Goal: Information Seeking & Learning: Compare options

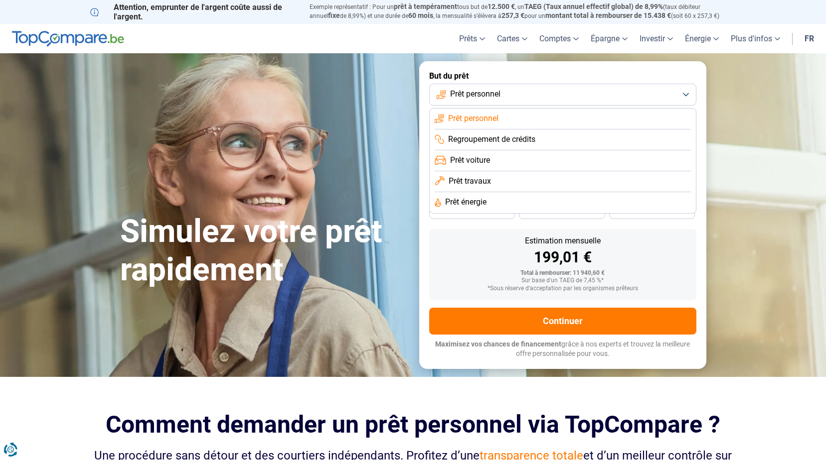
click at [494, 114] on span "Prêt personnel" at bounding box center [473, 118] width 50 height 11
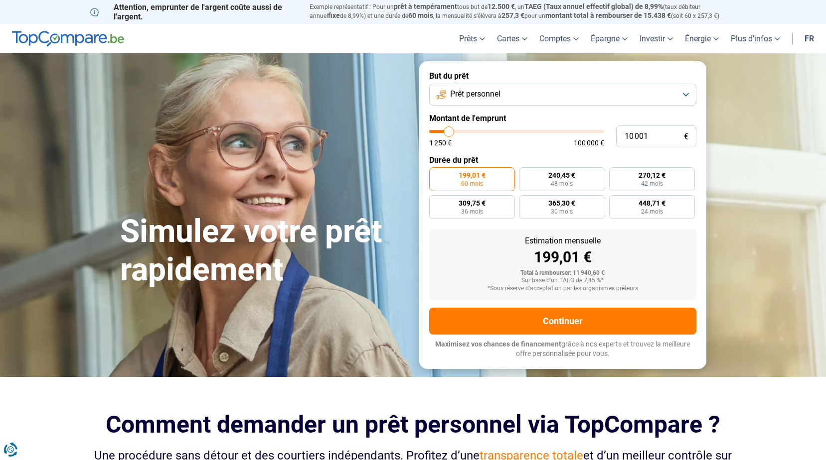
type input "8 500"
type input "8500"
type input "8 750"
type input "8750"
type input "9 000"
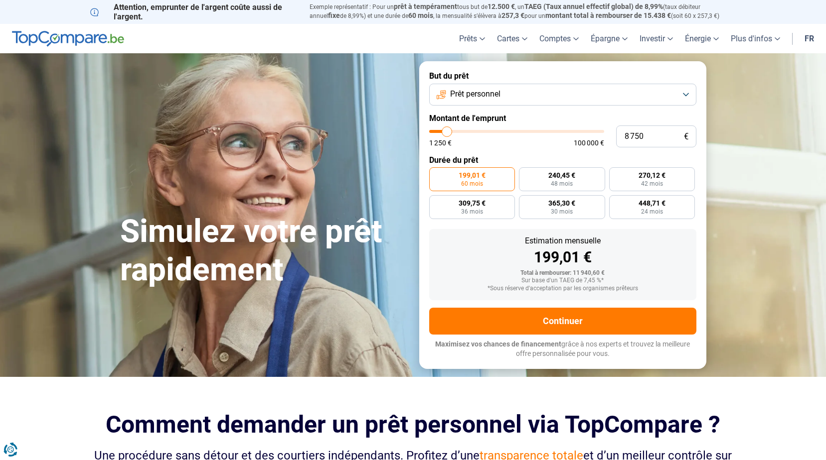
type input "9000"
type input "10 000"
type input "10000"
type input "10 500"
type input "10500"
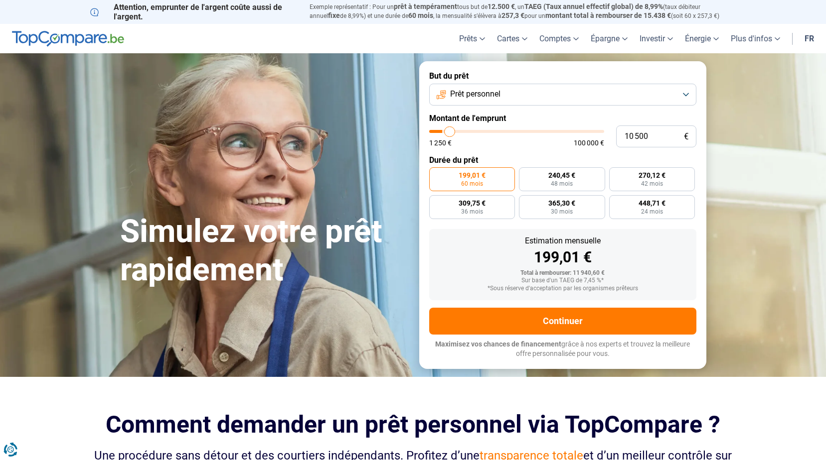
type input "12 500"
type input "12500"
type input "13 500"
type input "13500"
type input "14 750"
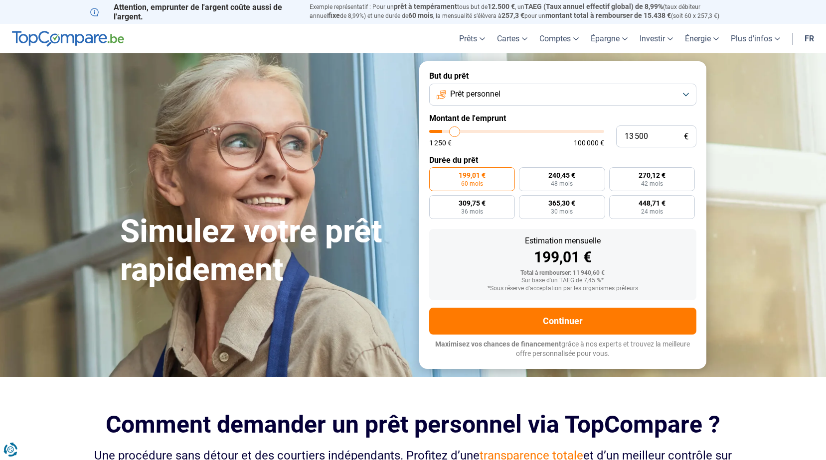
type input "14750"
type input "16 250"
type input "16250"
type input "17 500"
type input "17500"
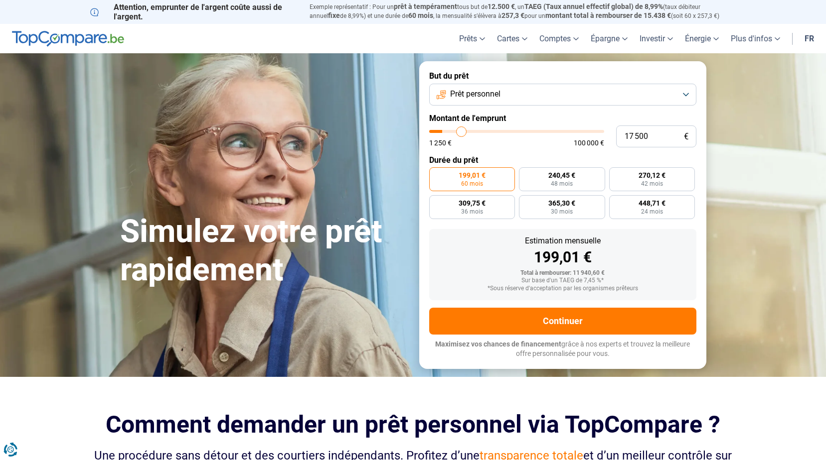
type input "19 000"
type input "19000"
type input "20 000"
type input "20000"
type input "20 250"
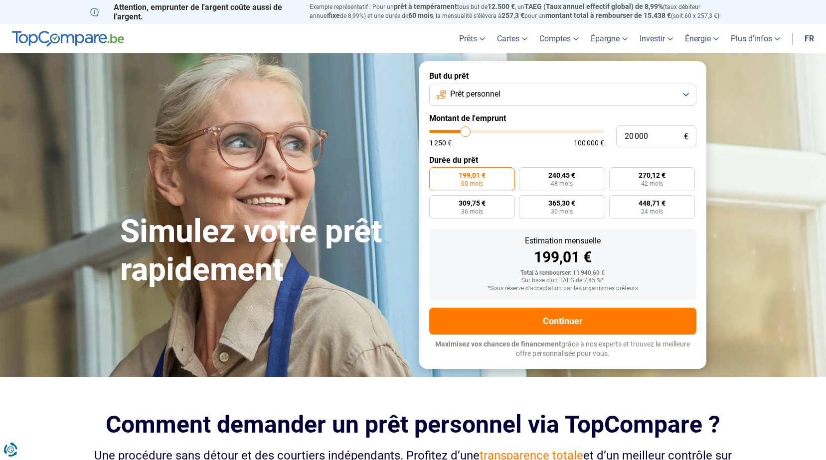
type input "20250"
type input "20 500"
type input "20500"
type input "23 000"
type input "23000"
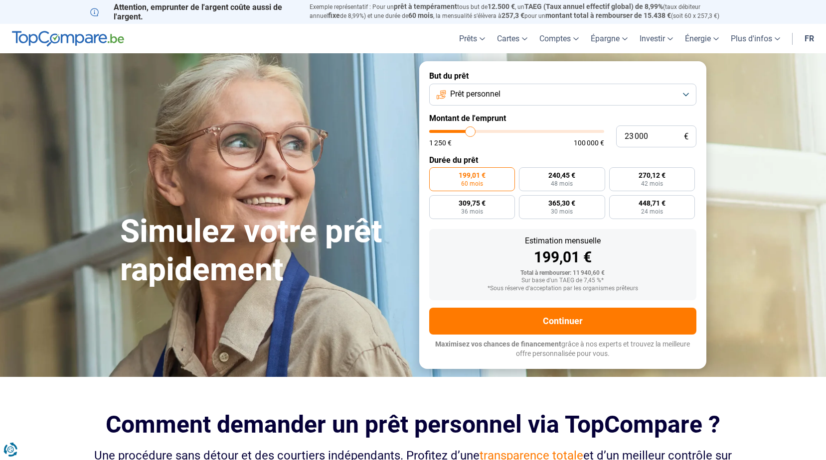
type input "27 750"
type input "27750"
type input "34 000"
type input "34000"
type input "40 750"
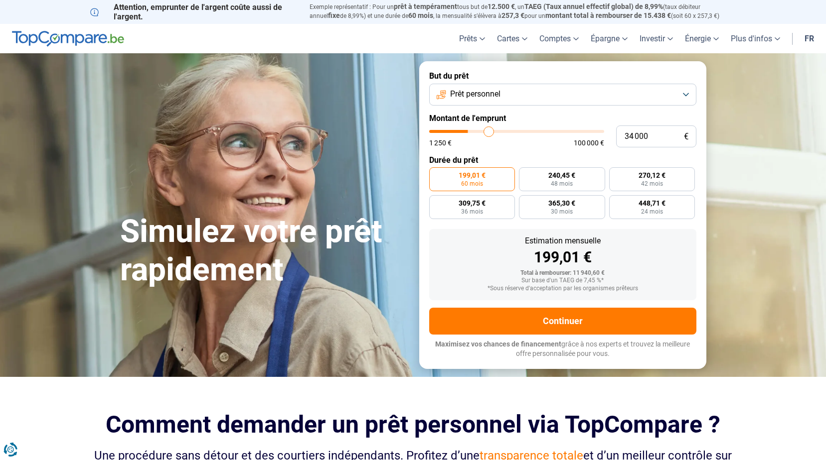
type input "40750"
type input "46 500"
type input "46500"
type input "49 000"
type input "49000"
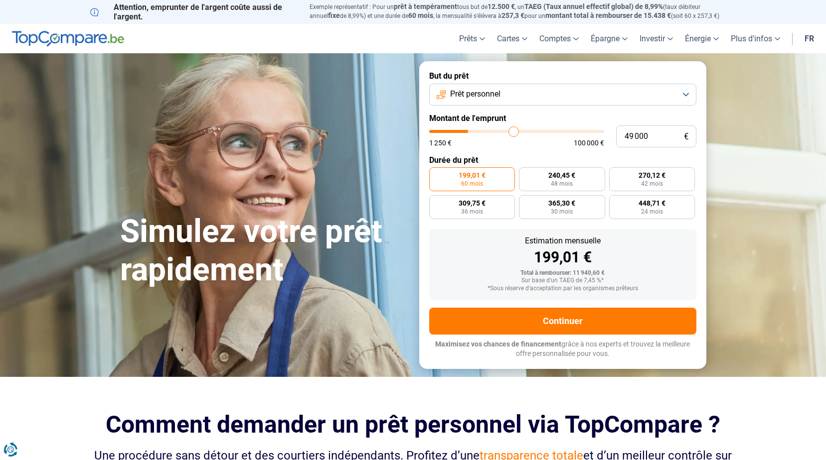
type input "50 250"
type input "50250"
type input "50 500"
type input "50500"
type input "51 250"
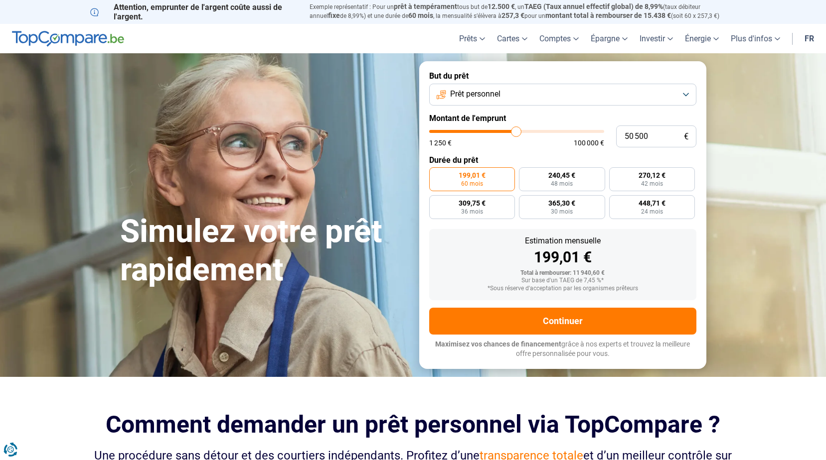
type input "51250"
type input "52 500"
type input "52500"
type input "53 000"
type input "53000"
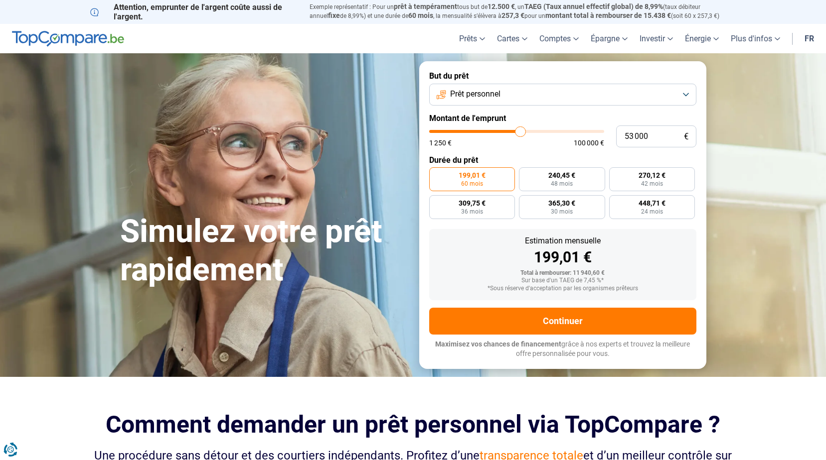
type input "54 000"
type input "54000"
type input "54 750"
type input "54750"
type input "55 500"
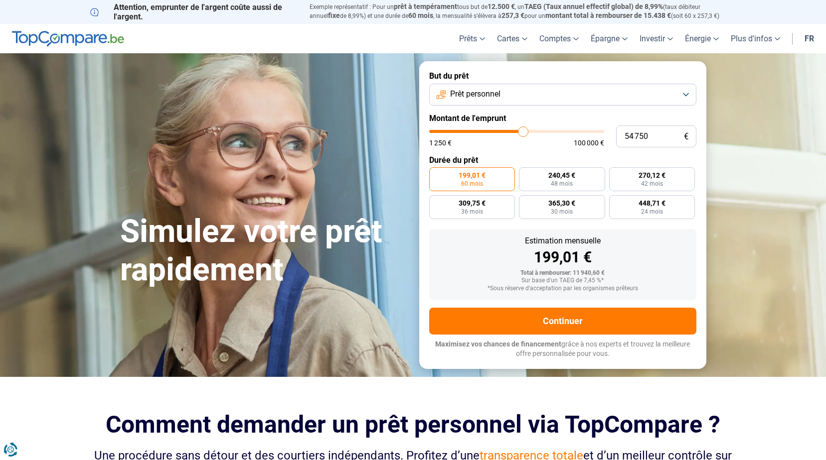
type input "55500"
type input "55 750"
type input "55750"
type input "56 500"
type input "56500"
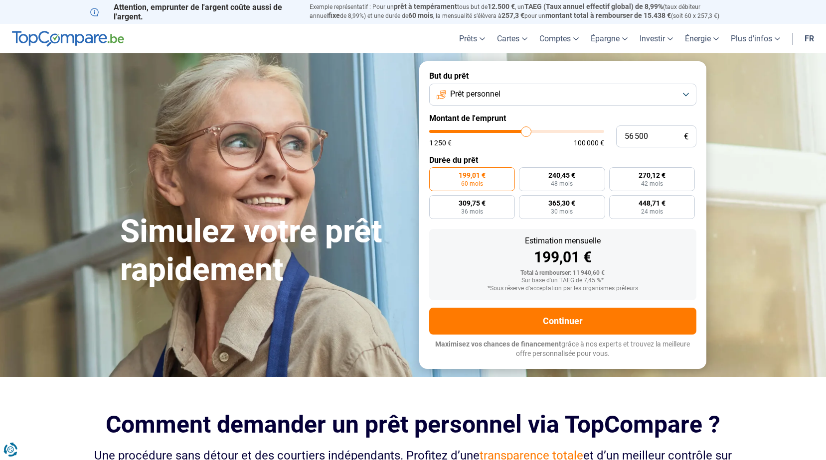
type input "57 000"
type input "57000"
type input "57 500"
type input "57500"
type input "58 500"
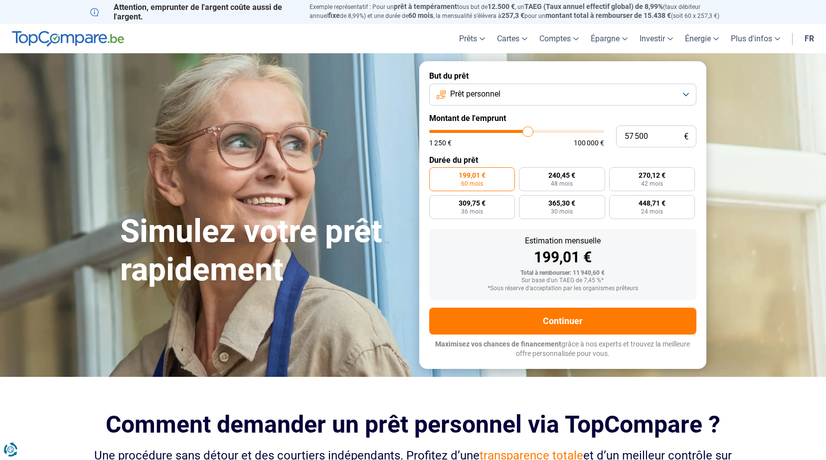
type input "58500"
type input "59 250"
type input "59250"
type input "59 500"
type input "59500"
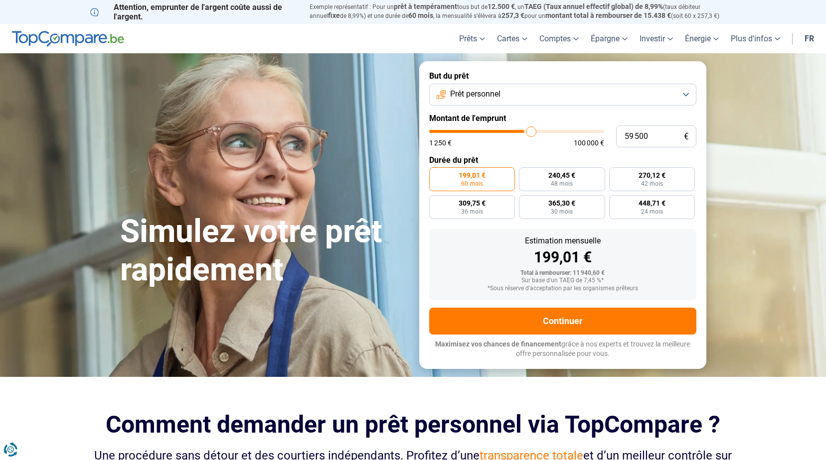
type input "60 250"
type input "60250"
type input "60 750"
type input "60750"
type input "61 750"
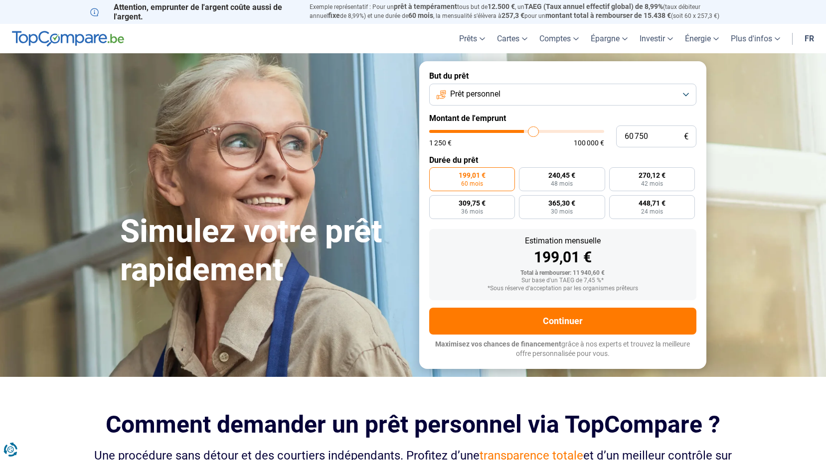
type input "61750"
type input "62 000"
type input "62000"
type input "63 250"
type input "63250"
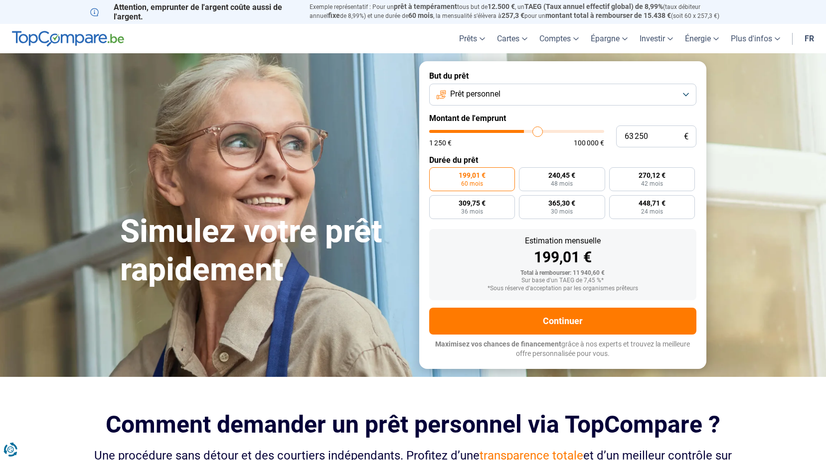
type input "64 250"
type input "64250"
type input "65 000"
type input "65000"
type input "66 250"
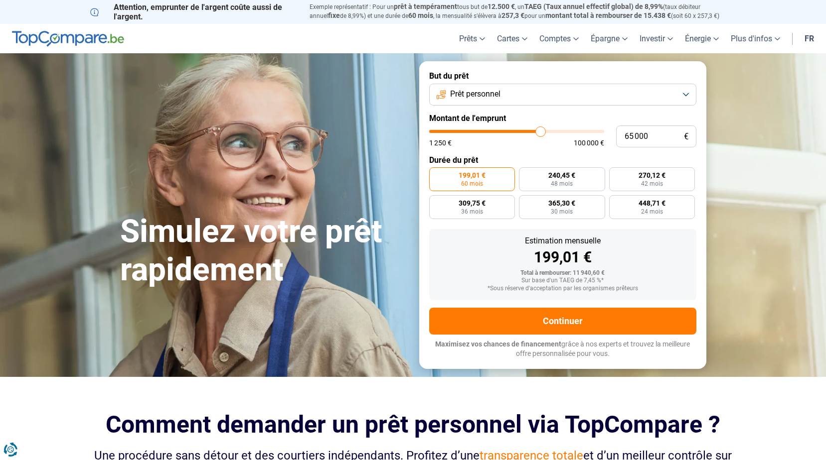
type input "66250"
type input "67 500"
type input "67500"
type input "69 000"
type input "69000"
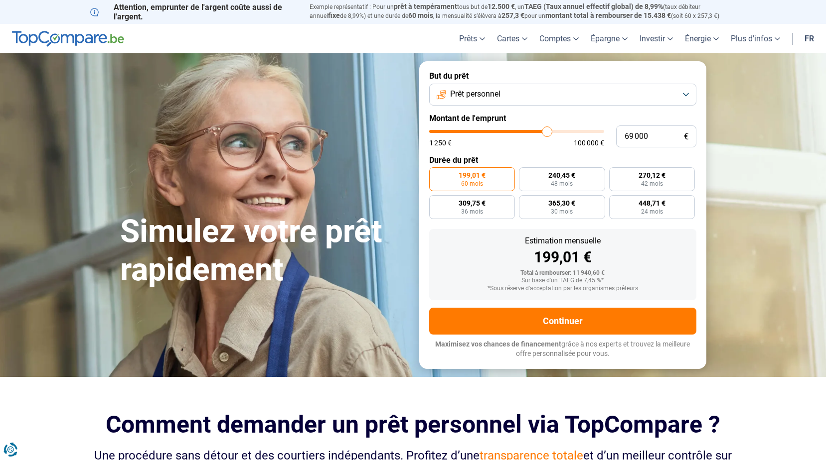
type input "70 500"
type input "70500"
type input "72 000"
type input "72000"
type input "73 750"
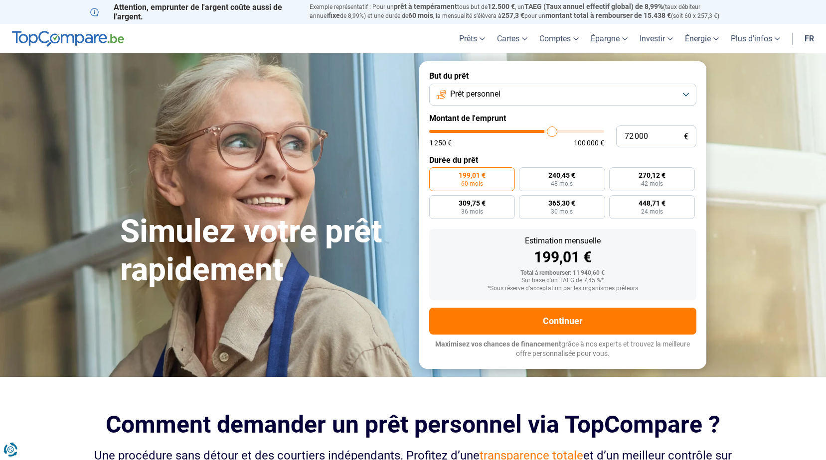
type input "73750"
type input "74 750"
type input "74750"
type input "75 250"
type input "75250"
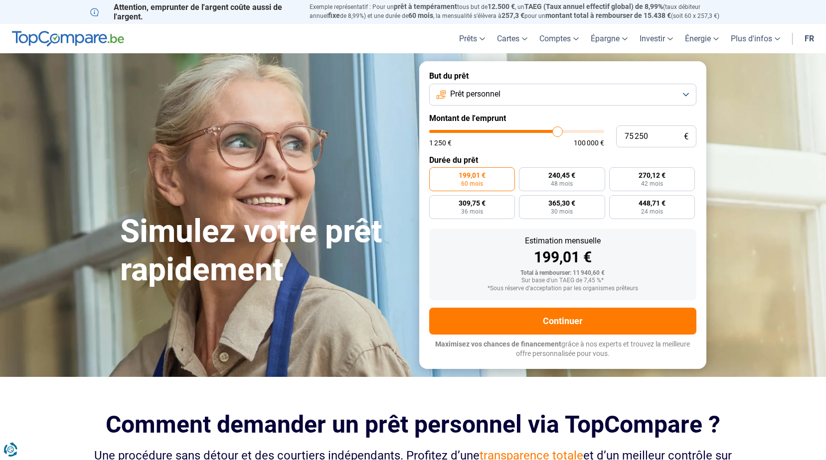
type input "75 500"
type input "75500"
type input "75 750"
type input "75750"
type input "76 750"
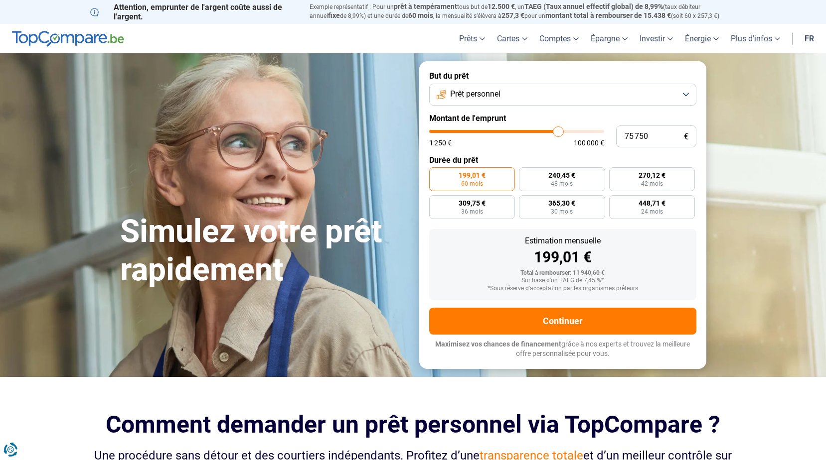
type input "76750"
type input "77 750"
type input "77750"
type input "78 500"
type input "78500"
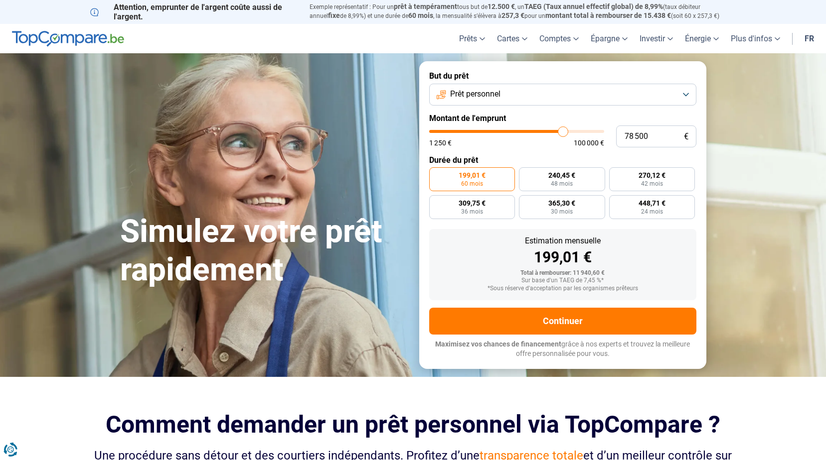
type input "79 250"
type input "79250"
type input "80 000"
type input "80000"
type input "80 250"
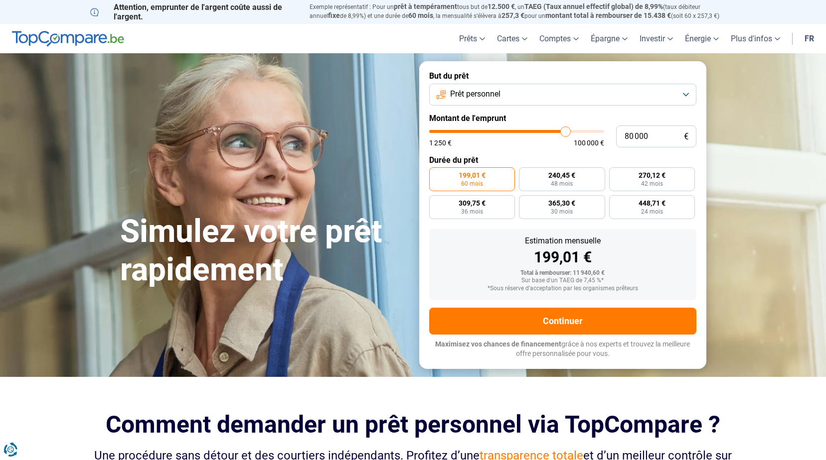
type input "80250"
type input "81 250"
type input "81250"
type input "81 500"
type input "81500"
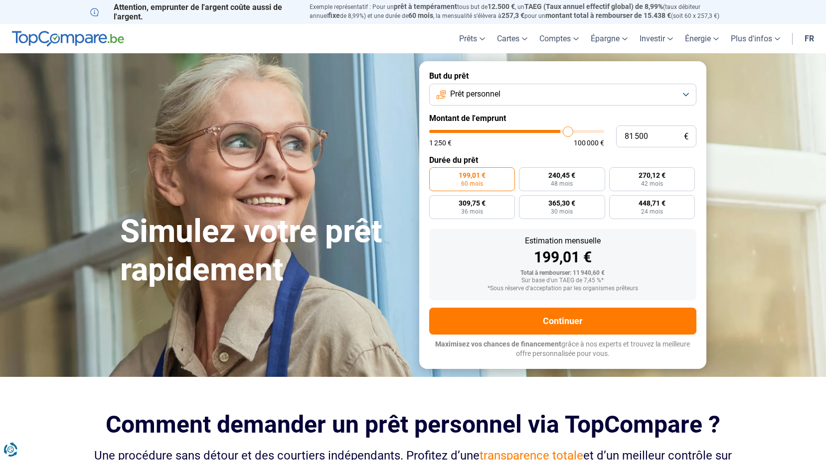
type input "82 500"
type input "82500"
type input "82 750"
type input "82750"
type input "83 000"
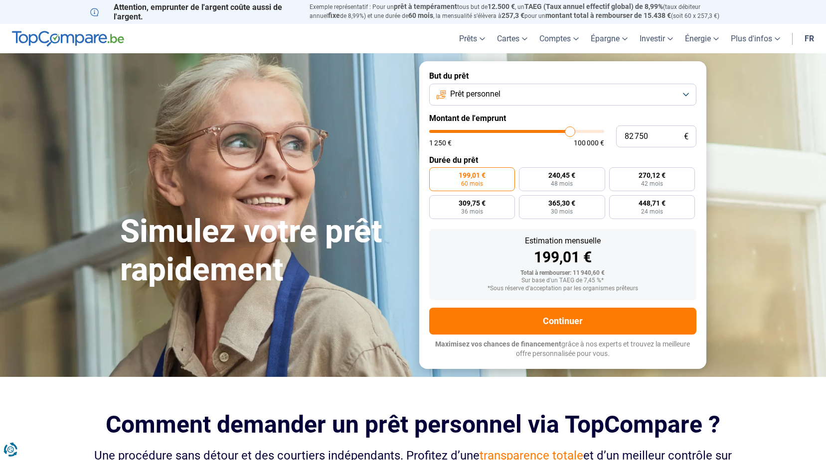
type input "83000"
type input "83 250"
type input "83250"
type input "83 750"
type input "83750"
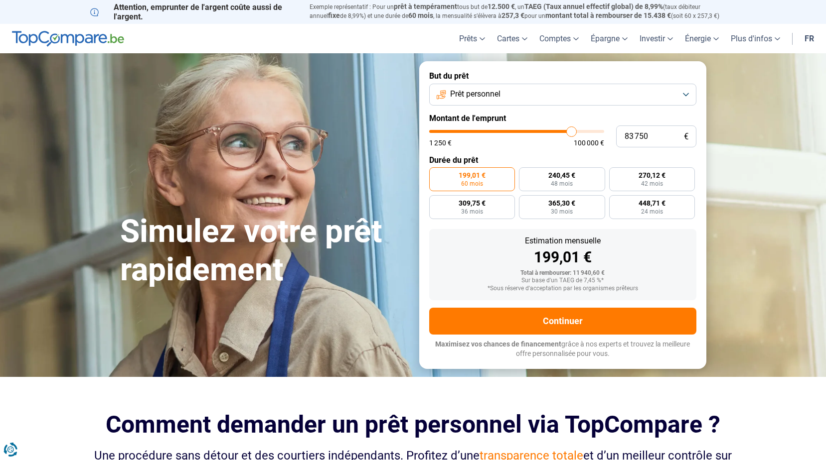
type input "84 000"
type input "84000"
type input "84 250"
type input "84250"
type input "84 500"
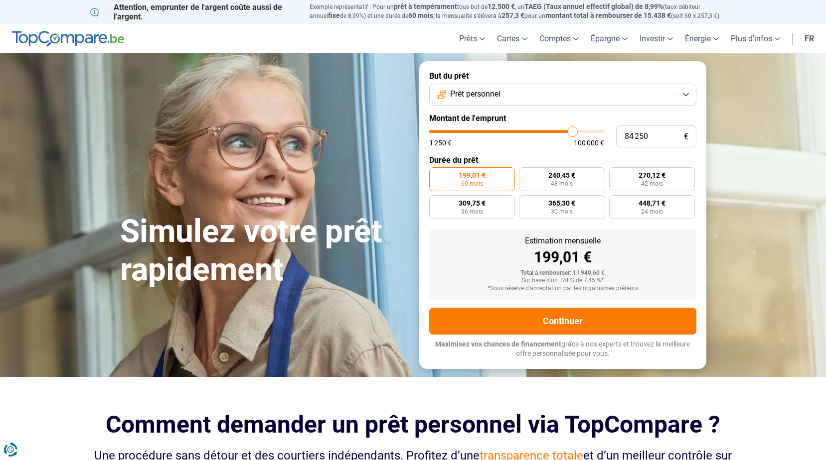
type input "84500"
type input "85 000"
type input "85000"
type input "85 250"
type input "85250"
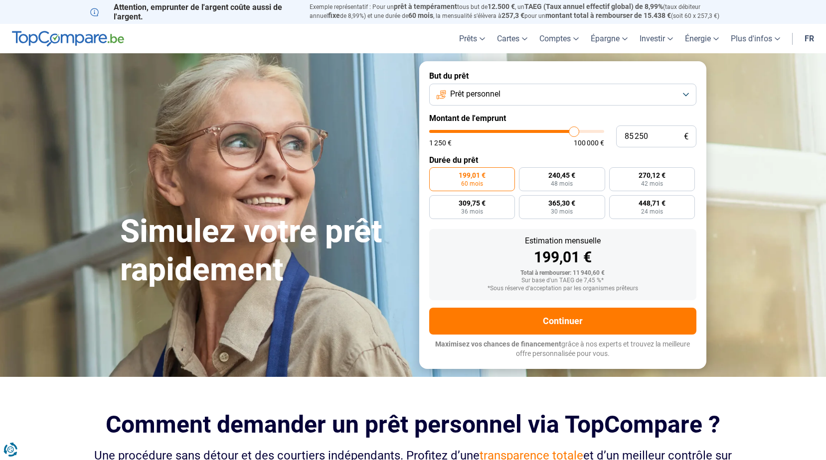
type input "85 500"
type input "85500"
type input "85 750"
type input "85750"
type input "86 000"
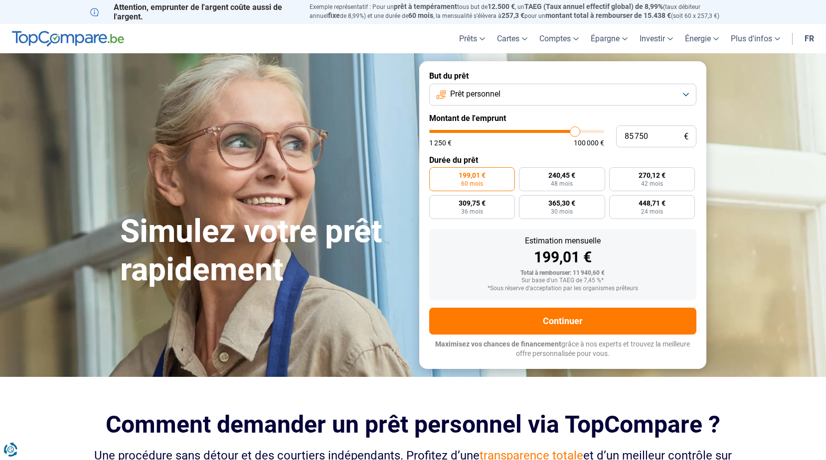
type input "86000"
type input "86 500"
type input "86500"
type input "86 750"
type input "86750"
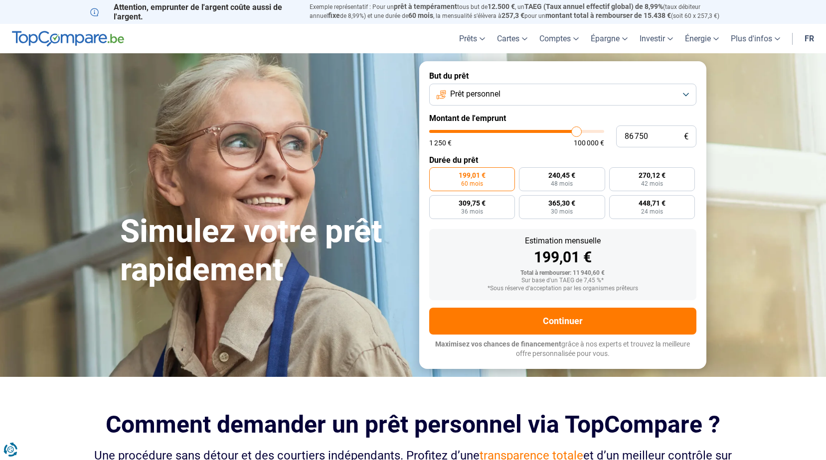
type input "87 000"
type input "87000"
type input "87 500"
type input "87500"
type input "88 000"
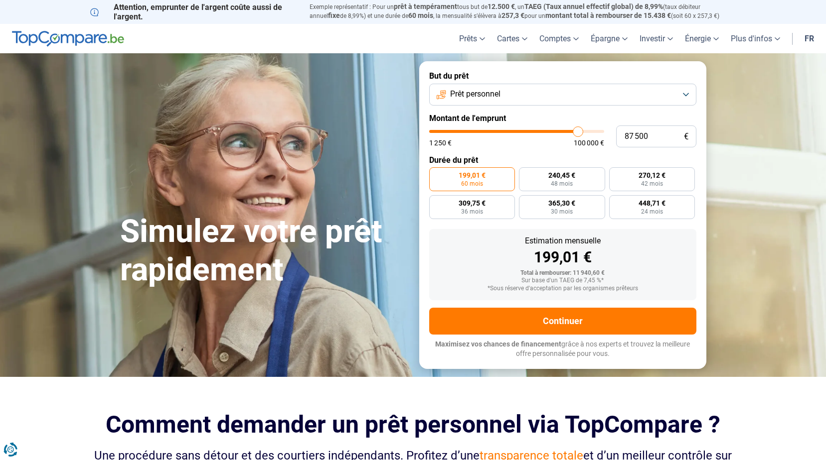
type input "88000"
type input "88 250"
type input "88250"
type input "88 750"
type input "88750"
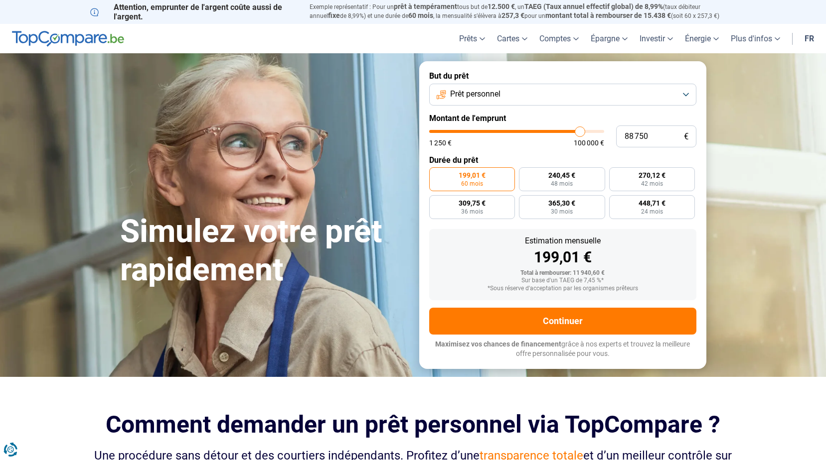
type input "89 000"
type input "89000"
type input "89 500"
type input "89500"
type input "89 750"
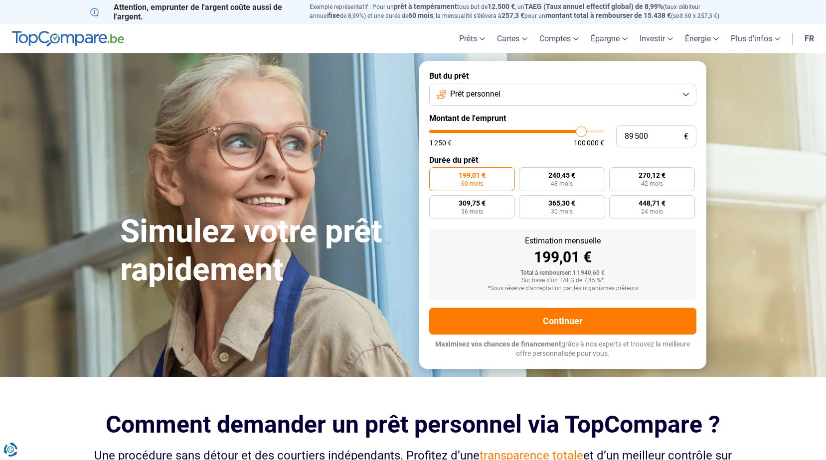
type input "89750"
type input "90 000"
type input "90000"
type input "90 250"
type input "90250"
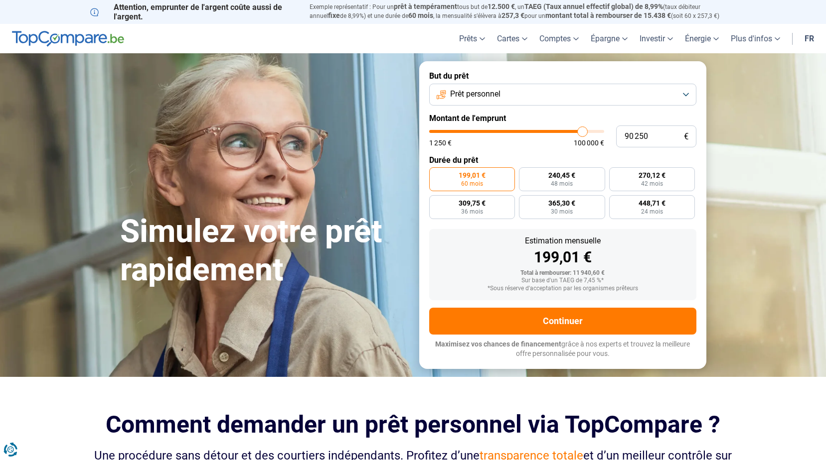
type input "90 500"
type input "90500"
type input "91 000"
type input "91000"
type input "91 250"
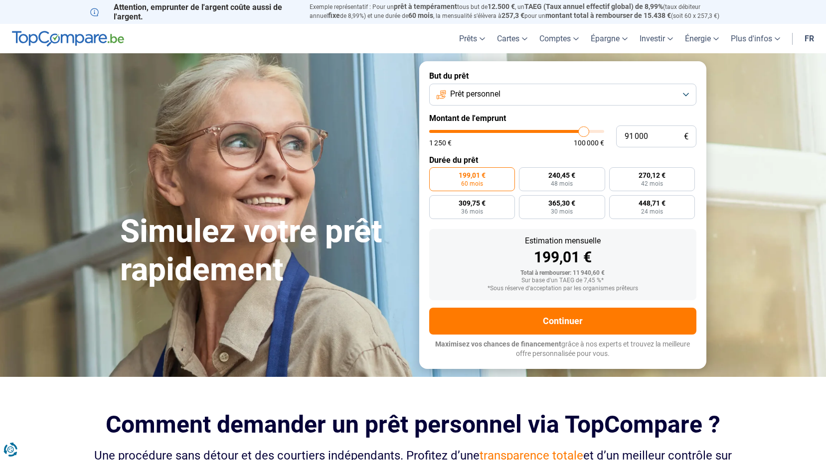
type input "91250"
type input "91 500"
type input "91500"
type input "91 750"
type input "91750"
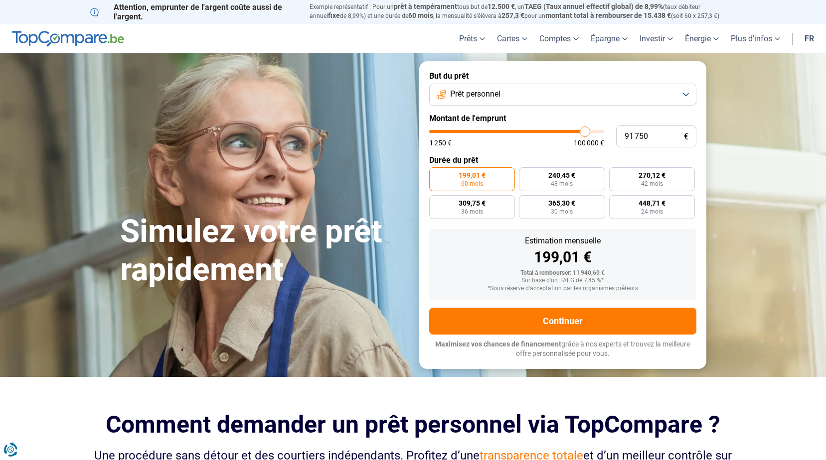
type input "92 000"
type input "92000"
type input "92 500"
type input "92500"
type input "92 750"
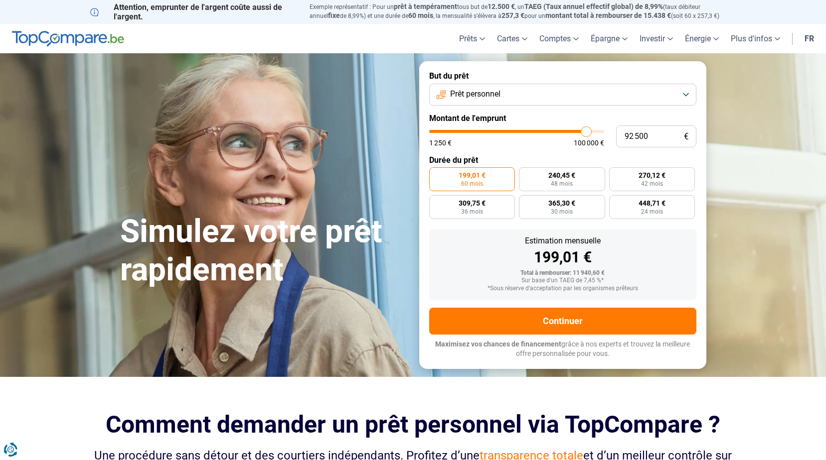
type input "92750"
type input "93 000"
type input "93000"
type input "93 250"
type input "93250"
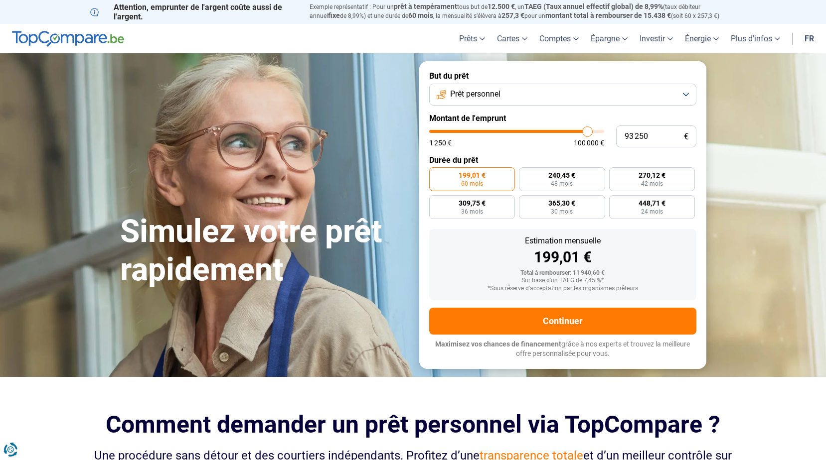
type input "93 500"
type input "93500"
type input "94 000"
type input "94000"
type input "94 250"
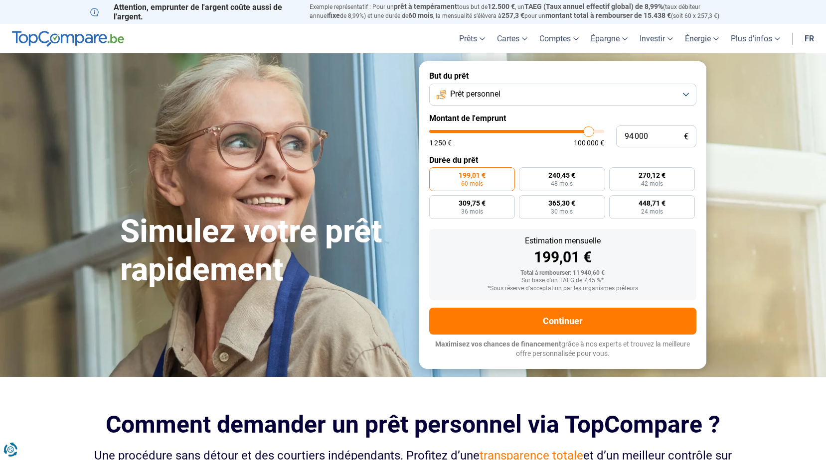
type input "94250"
type input "94 500"
type input "94500"
type input "94 750"
type input "94750"
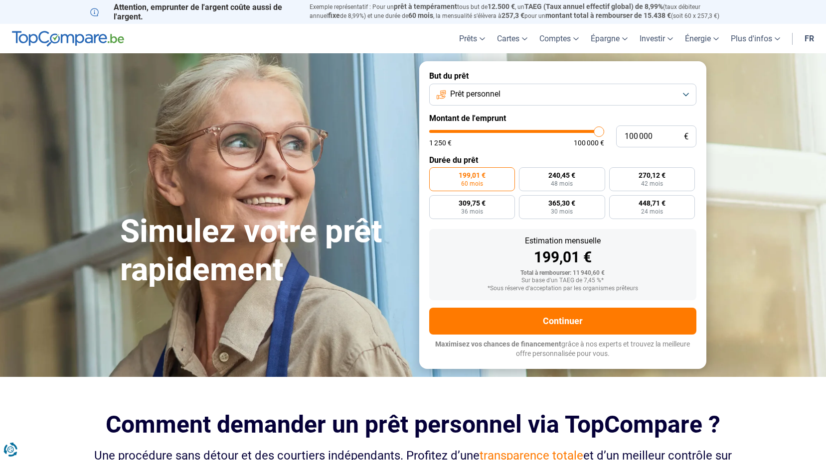
drag, startPoint x: 446, startPoint y: 131, endPoint x: 600, endPoint y: 145, distance: 154.6
click at [600, 133] on input "range" at bounding box center [516, 131] width 175 height 3
